Goal: Task Accomplishment & Management: Manage account settings

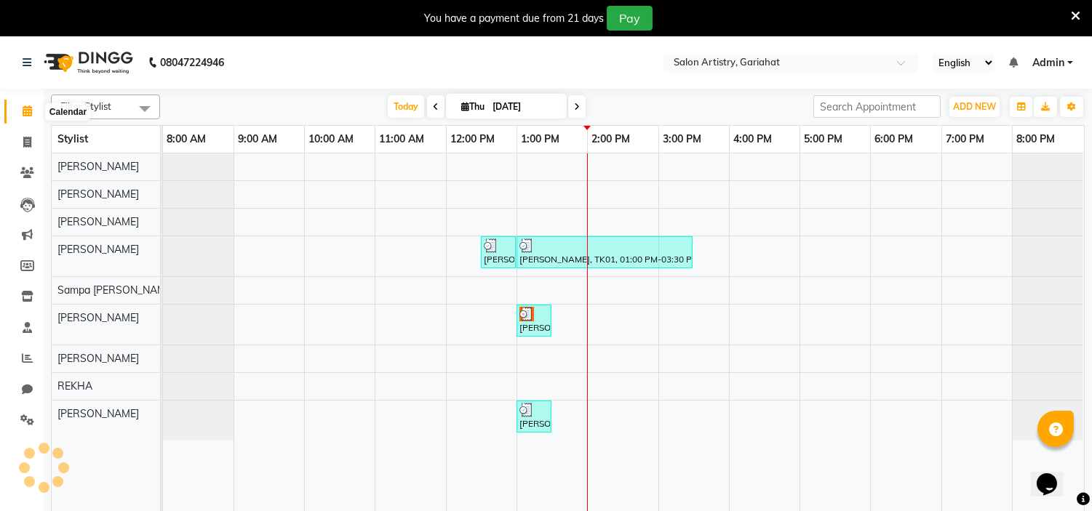
click at [23, 111] on icon at bounding box center [27, 110] width 9 height 11
click at [574, 106] on icon at bounding box center [577, 107] width 6 height 9
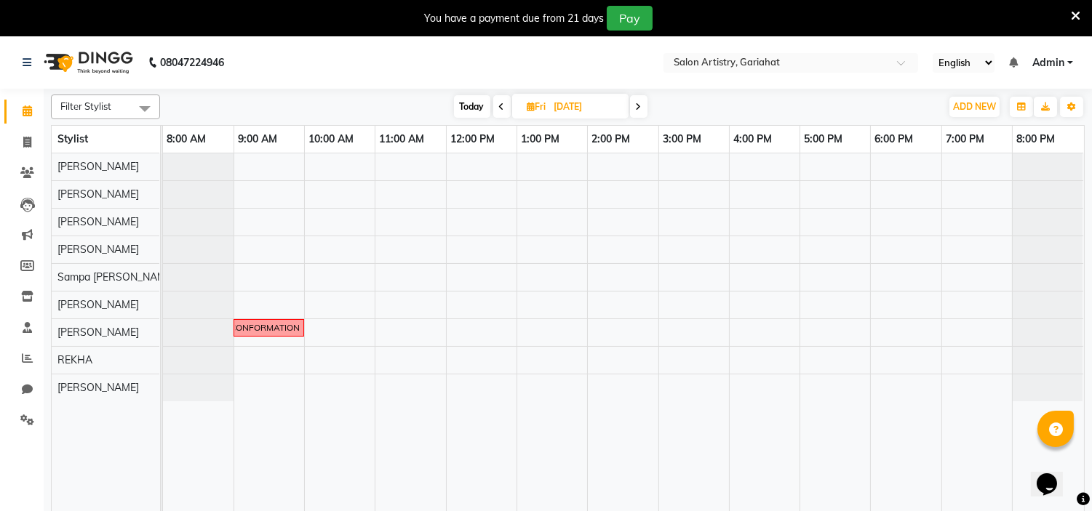
click at [506, 103] on span at bounding box center [501, 106] width 17 height 23
type input "[DATE]"
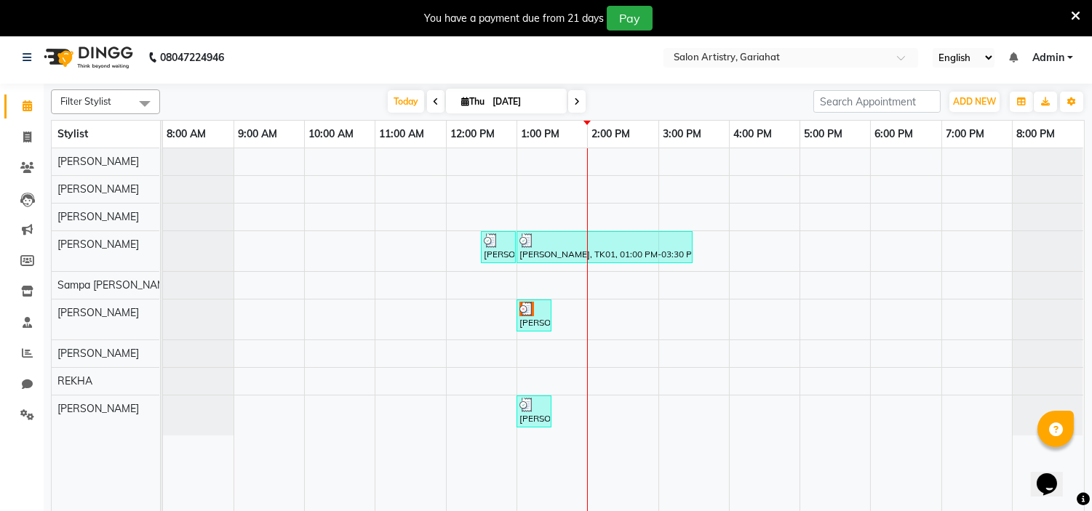
scroll to position [36, 0]
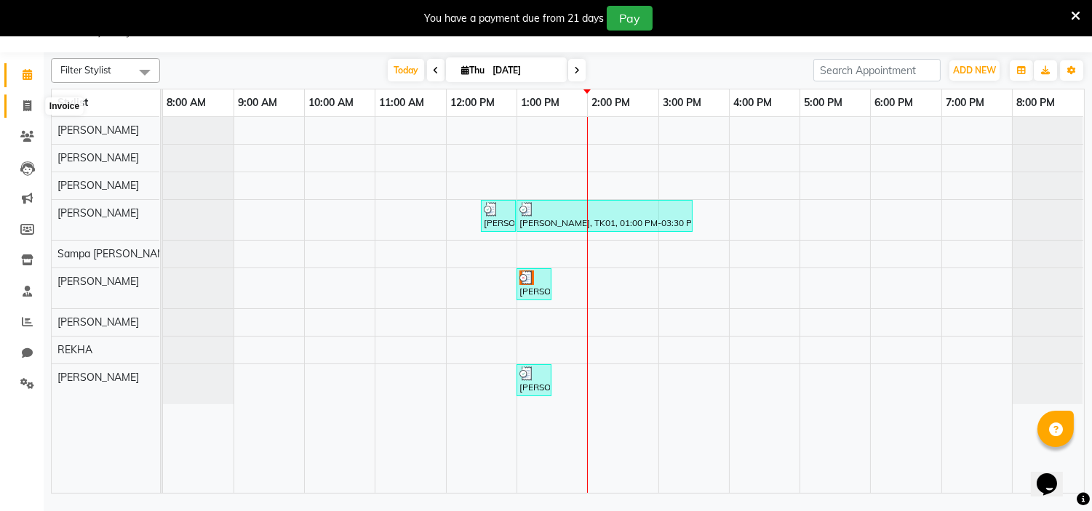
click at [25, 100] on icon at bounding box center [27, 105] width 8 height 11
select select "service"
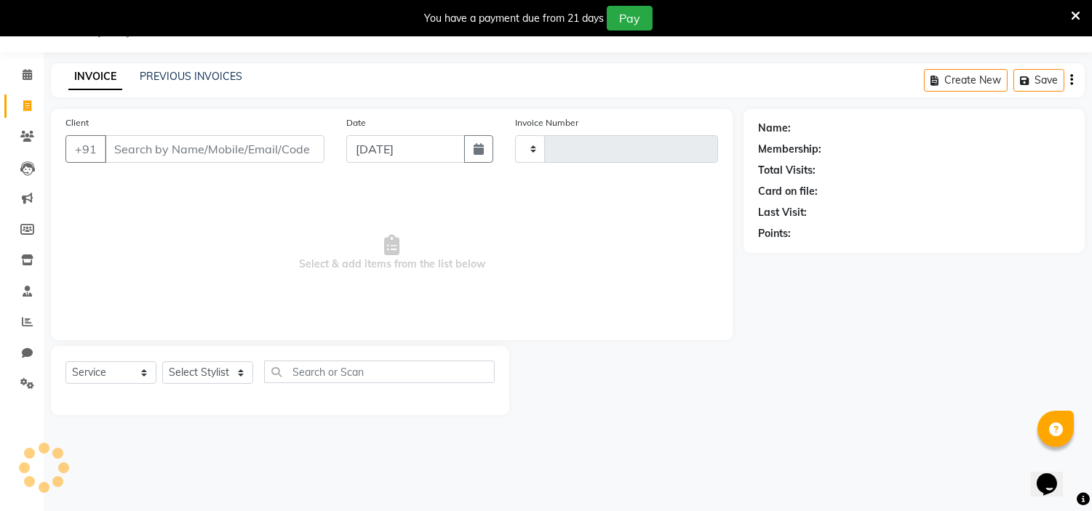
type input "0707"
select select "8368"
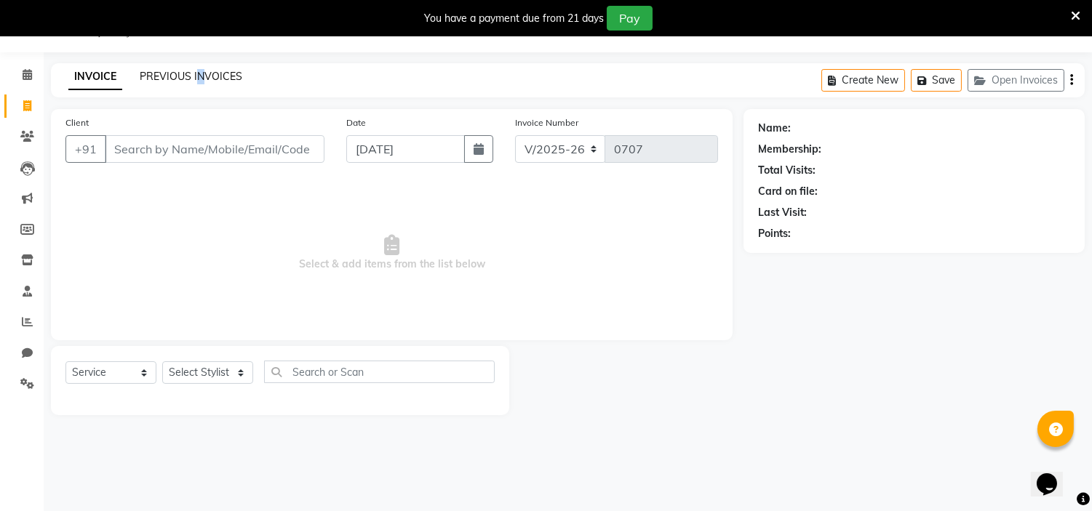
drag, startPoint x: 194, startPoint y: 68, endPoint x: 200, endPoint y: 78, distance: 11.1
click at [200, 78] on div "PREVIOUS INVOICES" at bounding box center [191, 76] width 103 height 15
click at [200, 78] on link "PREVIOUS INVOICES" at bounding box center [191, 76] width 103 height 13
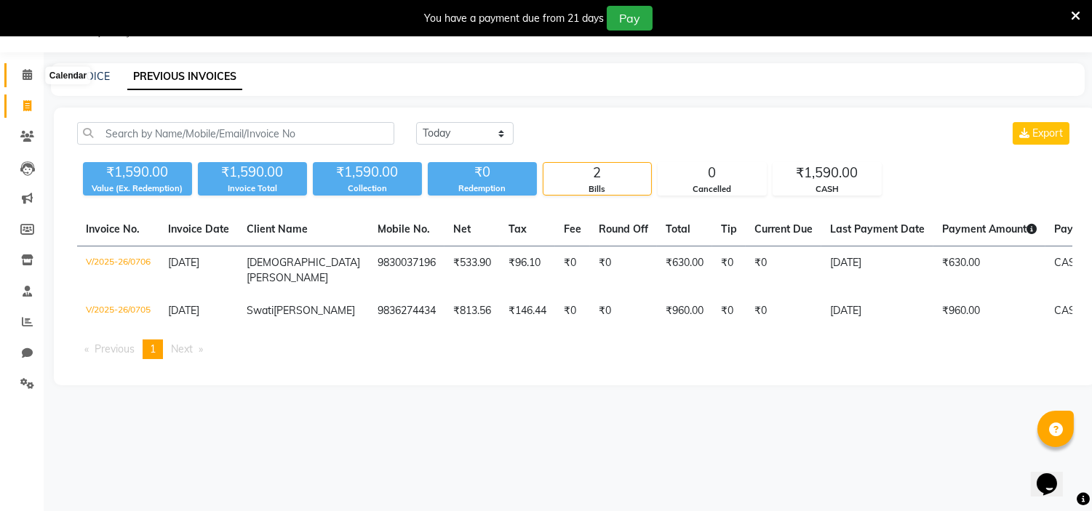
click at [27, 71] on icon at bounding box center [27, 74] width 9 height 11
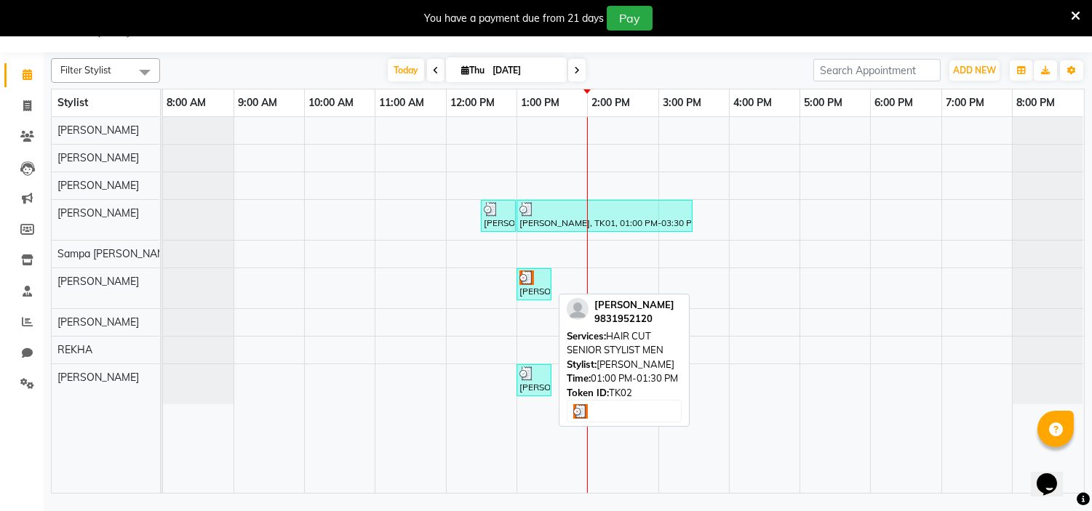
click at [537, 289] on div "[PERSON_NAME], TK02, 01:00 PM-01:30 PM, HAIR CUT SENIOR STYLIST MEN" at bounding box center [534, 285] width 32 height 28
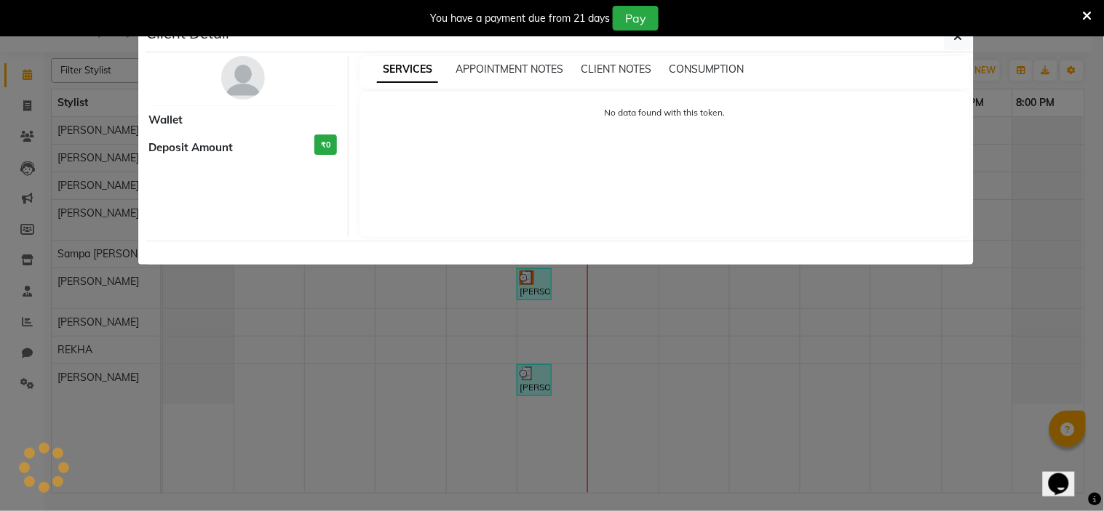
select select "3"
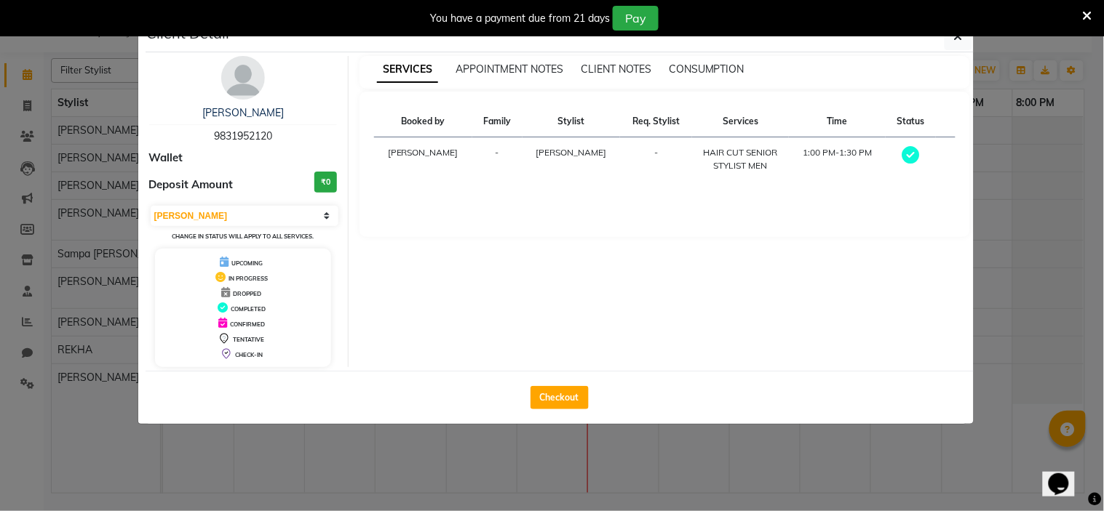
click at [247, 66] on img at bounding box center [243, 78] width 44 height 44
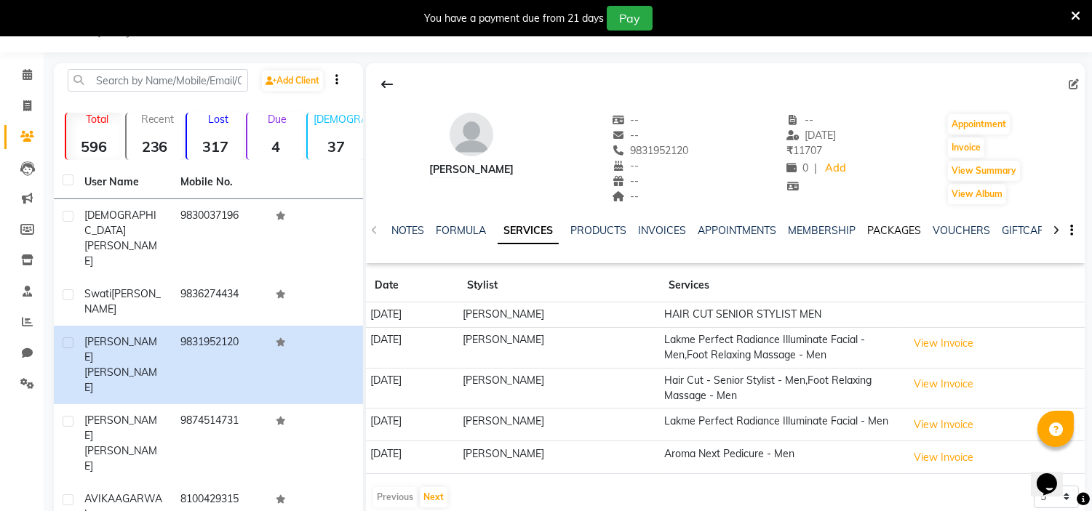
click at [891, 231] on link "PACKAGES" at bounding box center [894, 230] width 54 height 13
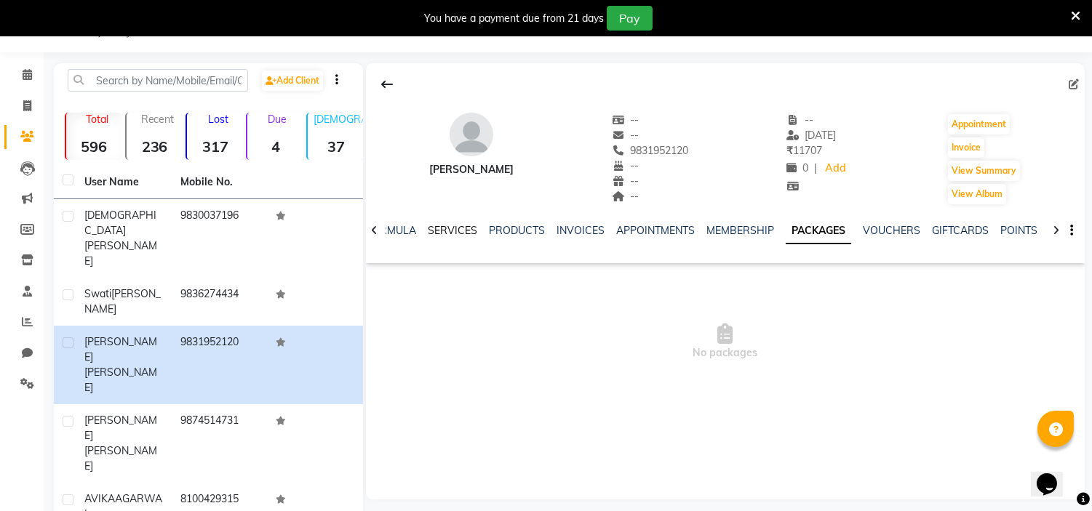
click at [428, 227] on link "SERVICES" at bounding box center [452, 230] width 49 height 13
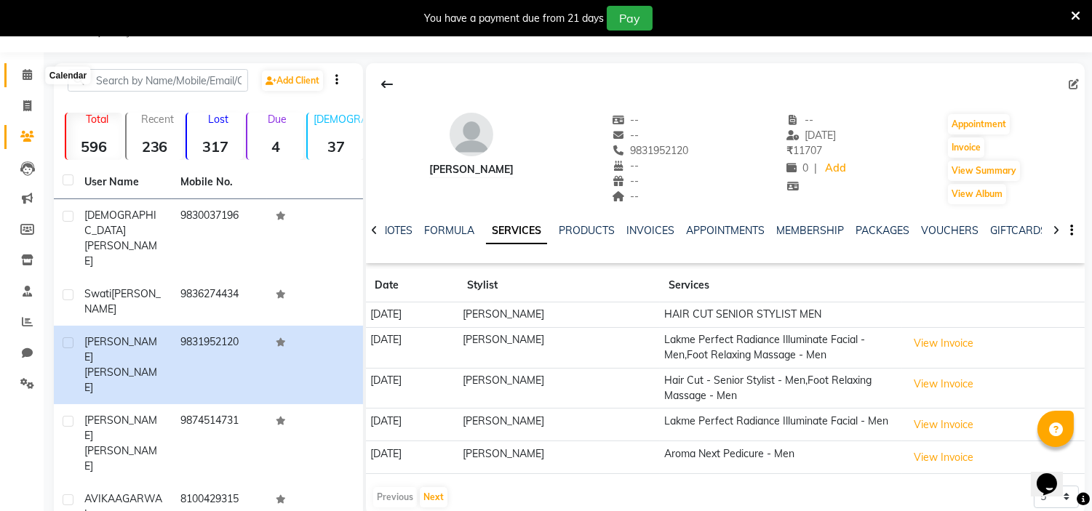
click at [29, 73] on icon at bounding box center [27, 74] width 9 height 11
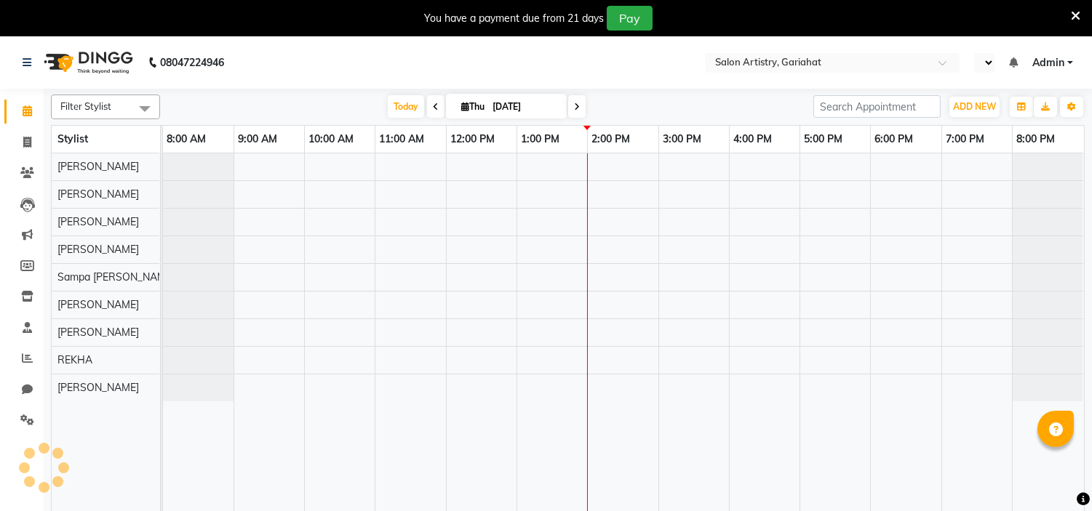
select select "en"
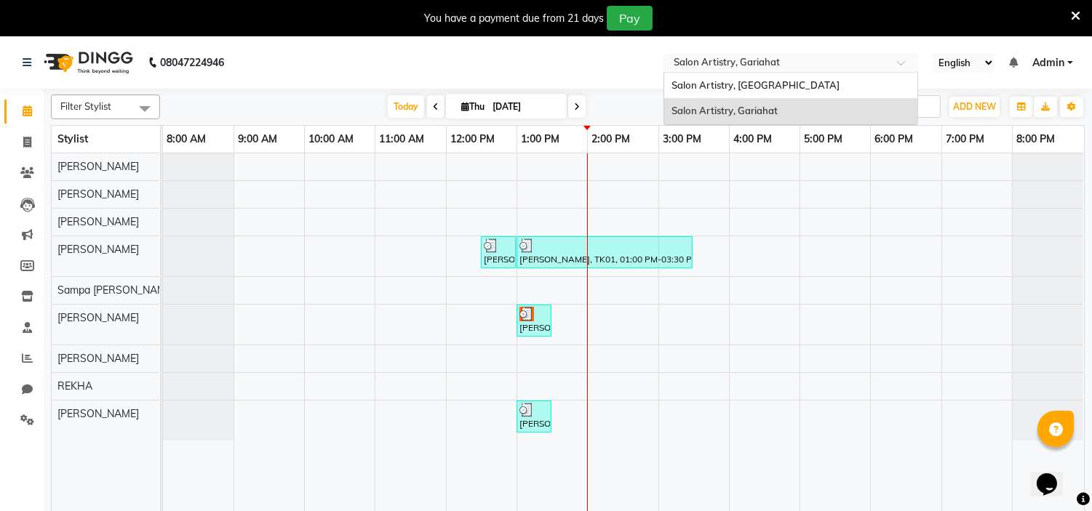
click at [741, 60] on input "text" at bounding box center [776, 64] width 211 height 15
click at [745, 85] on span "Salon Artistry, [GEOGRAPHIC_DATA]" at bounding box center [756, 85] width 168 height 12
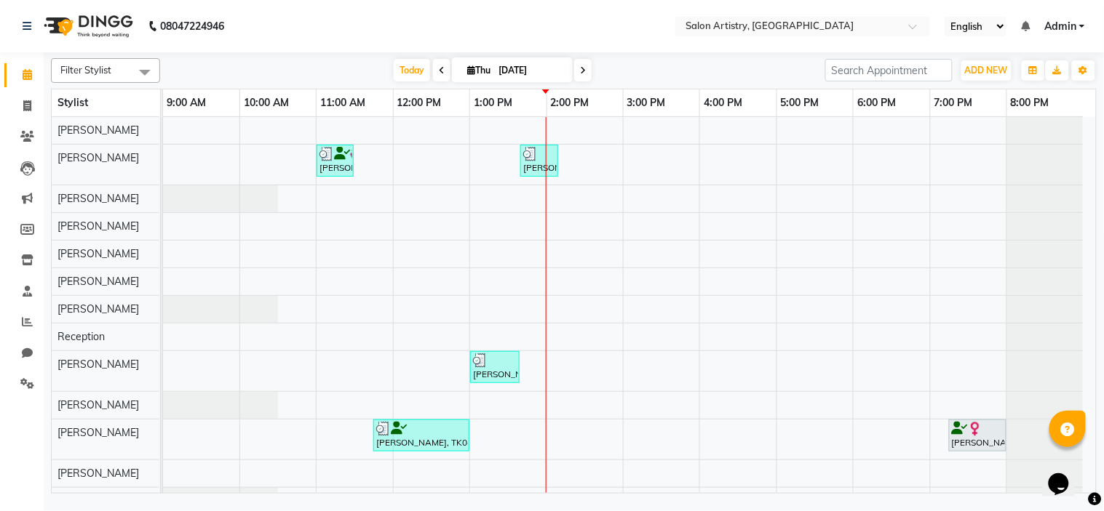
click at [1083, 458] on div "Opens Chat This icon Opens the chat window." at bounding box center [1065, 458] width 35 height 0
click at [1088, 457] on html "Opens Chat This icon Opens the chat window." at bounding box center [1065, 475] width 47 height 44
